Goal: Transaction & Acquisition: Purchase product/service

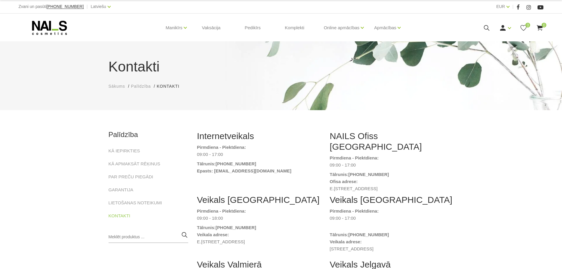
click at [56, 27] on icon at bounding box center [50, 27] width 62 height 15
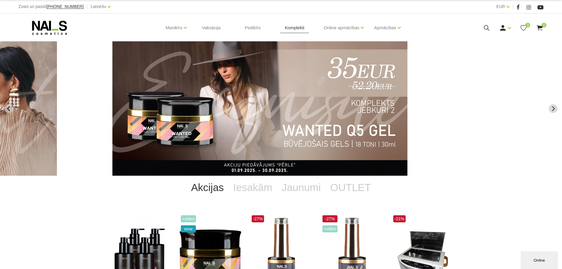
click at [291, 27] on link "Komplekti" at bounding box center [294, 28] width 29 height 28
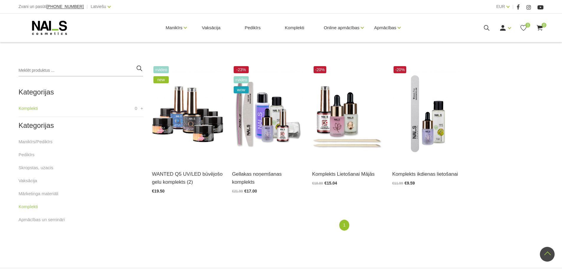
scroll to position [147, 0]
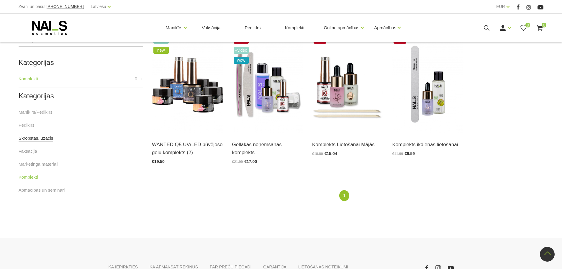
click at [37, 137] on link "Skropstas, uzacis" at bounding box center [36, 137] width 35 height 7
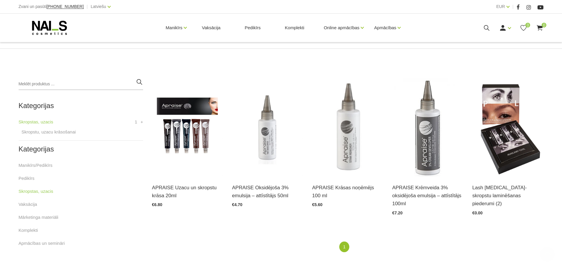
scroll to position [118, 0]
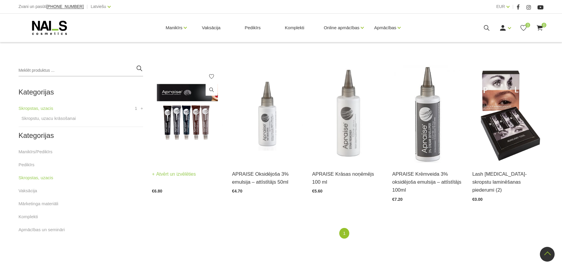
click at [198, 123] on img at bounding box center [187, 114] width 71 height 98
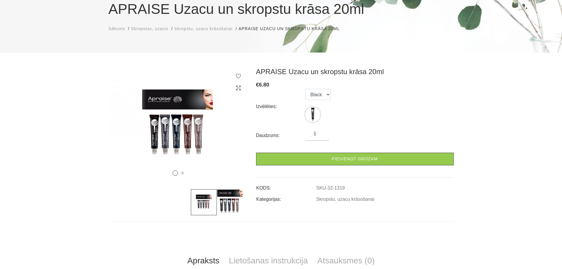
scroll to position [59, 0]
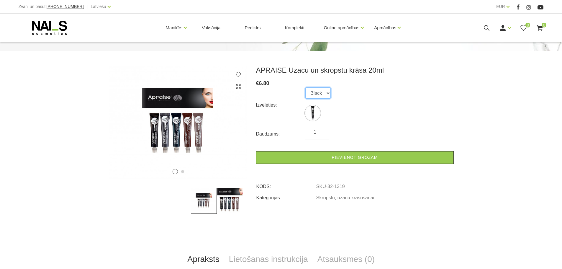
click at [327, 90] on select "Black" at bounding box center [317, 92] width 25 height 11
click at [394, 89] on div "Izvēlēties: Black" at bounding box center [354, 104] width 197 height 35
click at [322, 92] on select "Black" at bounding box center [317, 92] width 25 height 11
click at [305, 87] on select "Black" at bounding box center [317, 92] width 25 height 11
click at [413, 99] on div "Izvēlēties: Black" at bounding box center [354, 104] width 197 height 35
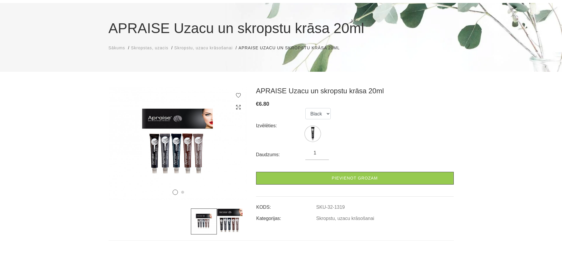
scroll to position [29, 0]
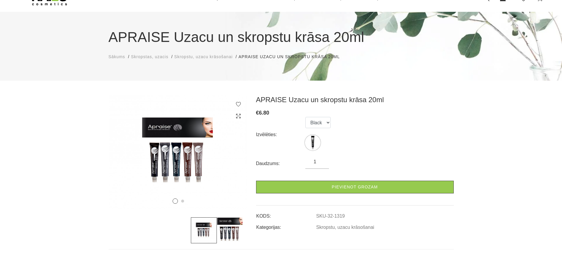
click at [413, 99] on h3 "APRAISE Uzacu un skropstu krāsa 20ml" at bounding box center [354, 99] width 197 height 9
click at [315, 121] on select "Black" at bounding box center [317, 122] width 25 height 11
click at [355, 121] on div "Izvēlēties: Black" at bounding box center [354, 134] width 197 height 35
click at [233, 228] on img at bounding box center [230, 230] width 26 height 26
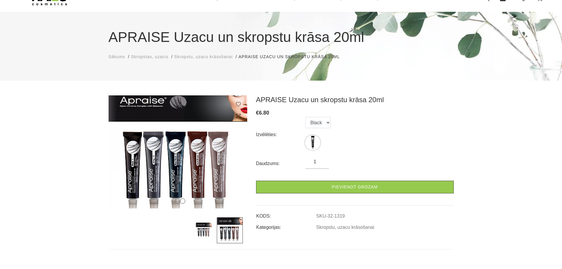
click at [402, 155] on form "Izvēlēties: Black Daudzums: 1 Pievienot grozam" at bounding box center [354, 155] width 197 height 76
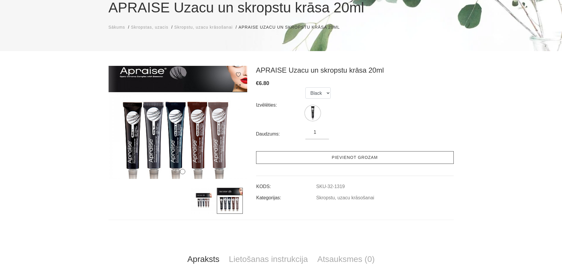
scroll to position [0, 0]
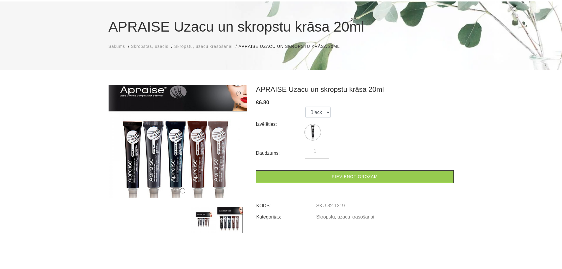
scroll to position [29, 0]
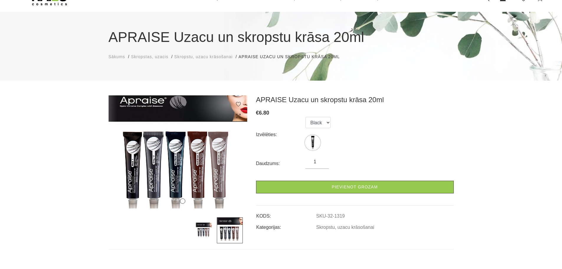
click at [490, 124] on div "1 2 APRAISE Uzacu un skropstu krāsa 20ml € 6.80 Izvēlēties: Black Daudzums: 1 P…" at bounding box center [281, 249] width 562 height 309
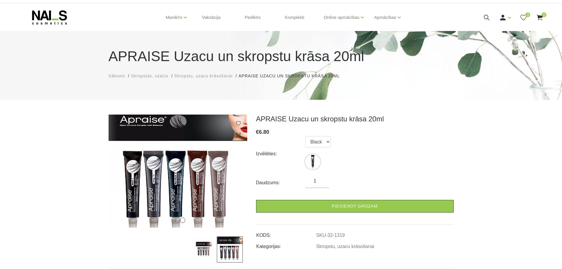
scroll to position [0, 0]
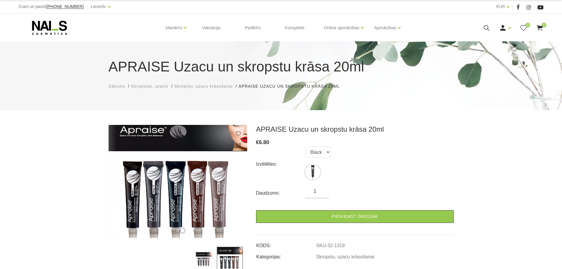
click at [124, 66] on h1 "APRAISE Uzacu un skropstu krāsa 20ml" at bounding box center [280, 66] width 345 height 21
copy h1 "APRAISE"
click at [325, 150] on select "Black" at bounding box center [317, 151] width 25 height 11
drag, startPoint x: 325, startPoint y: 150, endPoint x: 337, endPoint y: 150, distance: 11.8
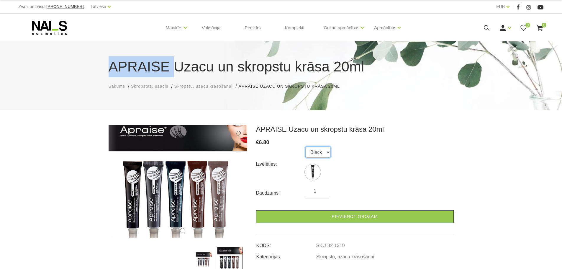
click at [325, 150] on select "Black" at bounding box center [317, 151] width 25 height 11
click at [373, 149] on div "Izvēlēties: Black" at bounding box center [354, 163] width 197 height 35
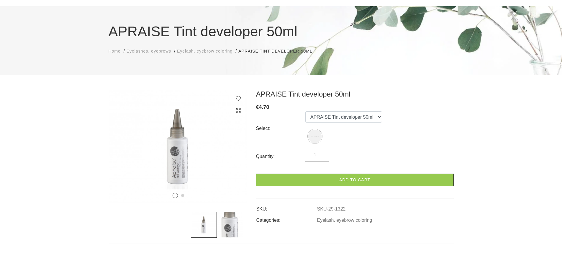
scroll to position [88, 0]
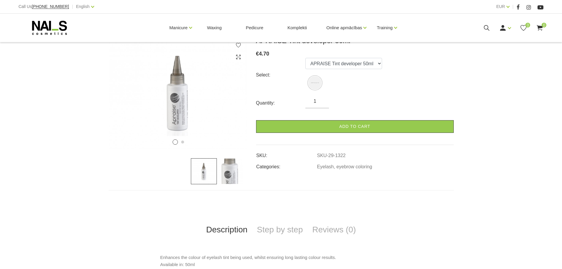
click at [511, 118] on div "1 2 APRAISE Tint developer 50ml € 4.70 Select: APRAISE Tint developer 50ml Quan…" at bounding box center [281, 156] width 562 height 240
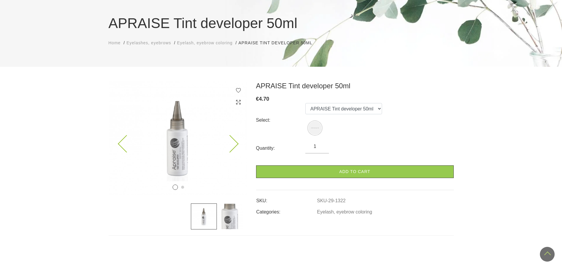
scroll to position [0, 0]
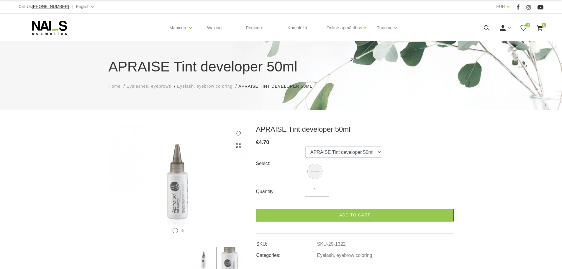
click at [473, 175] on div "1 2 APRAISE Tint developer 50ml € 4.70 Select: APRAISE Tint developer 50ml Quan…" at bounding box center [281, 245] width 562 height 240
